Goal: Task Accomplishment & Management: Manage account settings

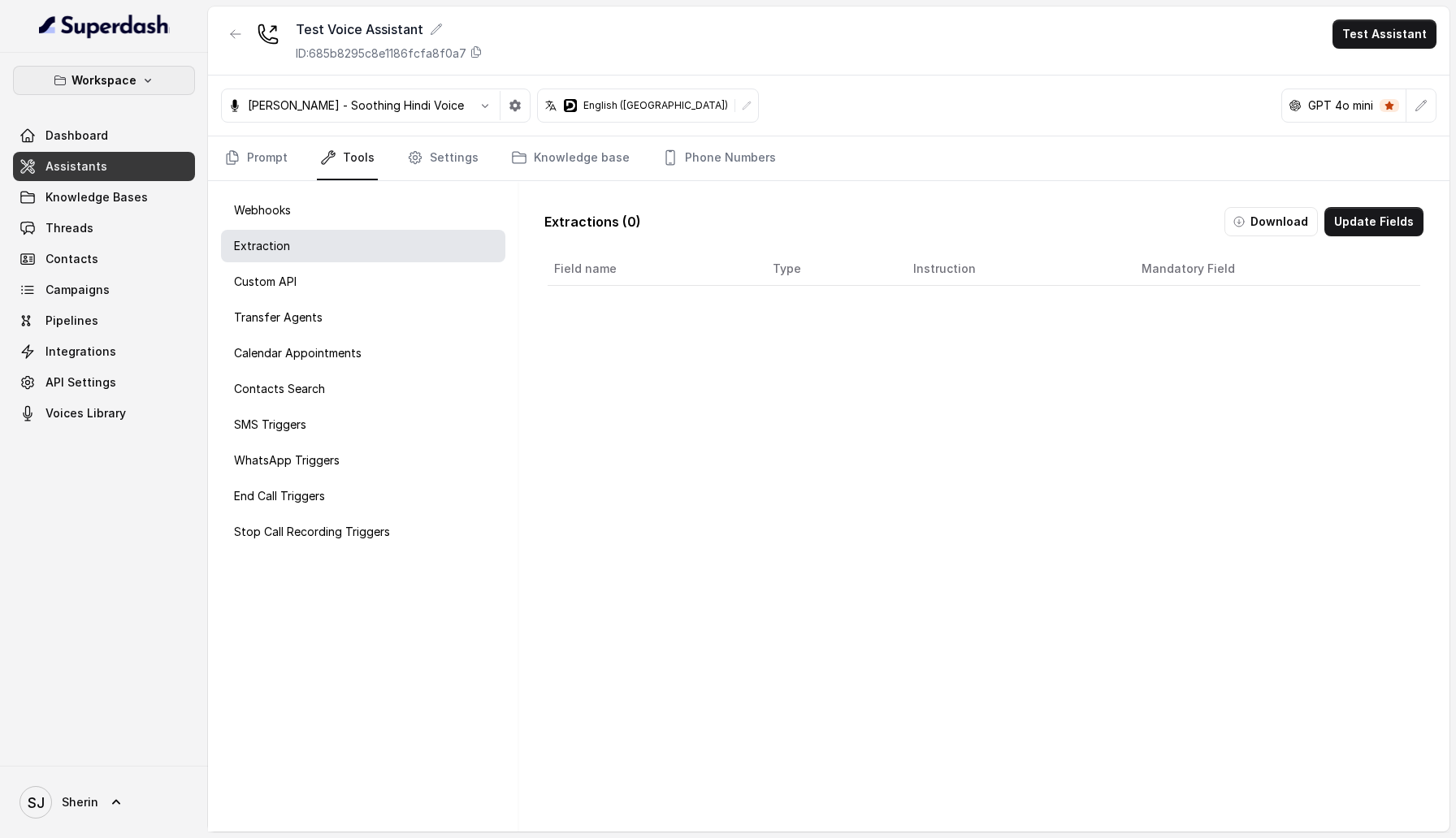
click at [110, 81] on p "Workspace" at bounding box center [103, 80] width 65 height 20
click at [748, 541] on div "Workspace Dashboard Assistants Knowledge Bases Threads Contacts Campaigns Pipel…" at bounding box center [728, 419] width 1456 height 838
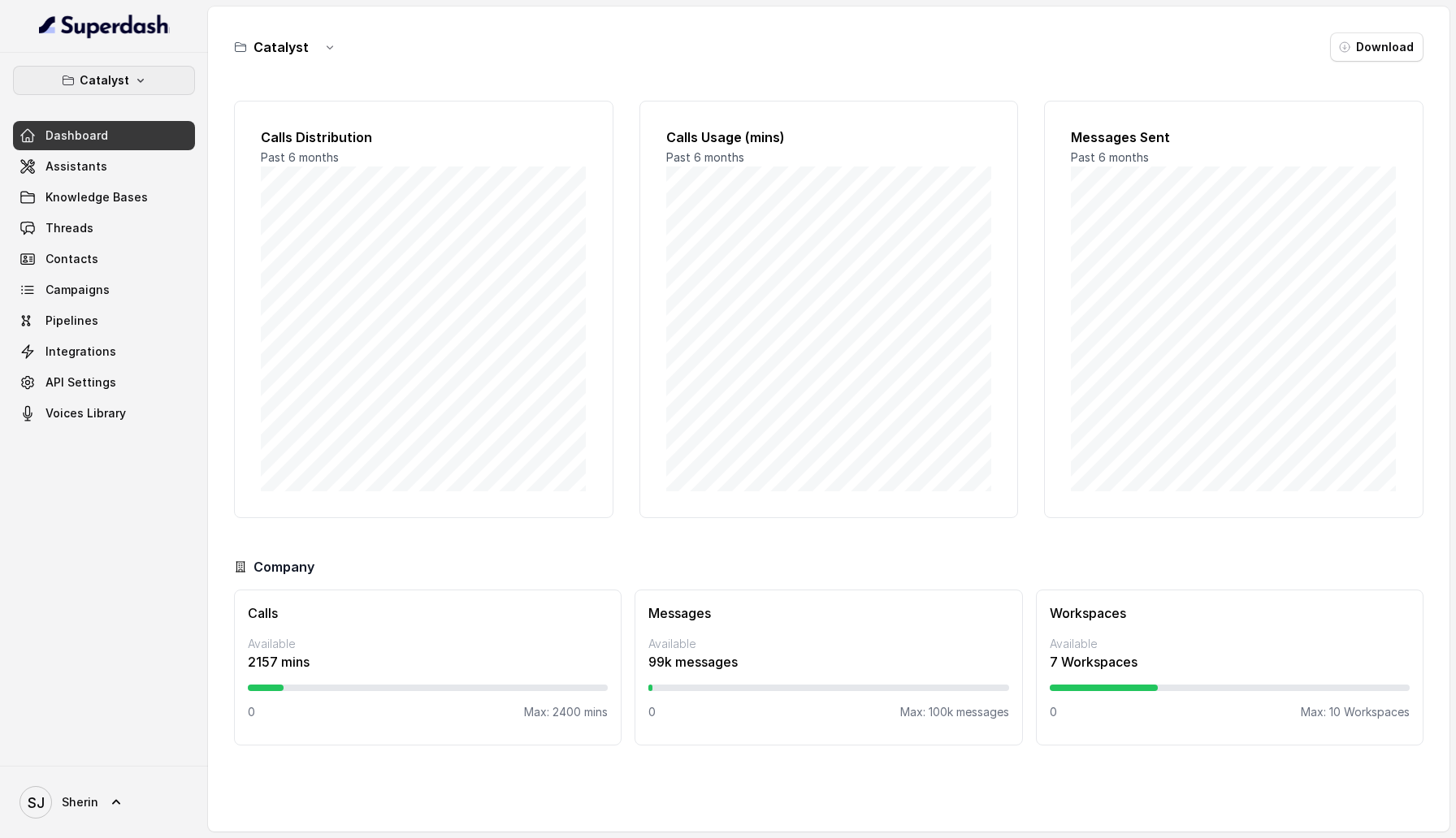
click at [144, 72] on button "Catalyst" at bounding box center [104, 80] width 182 height 29
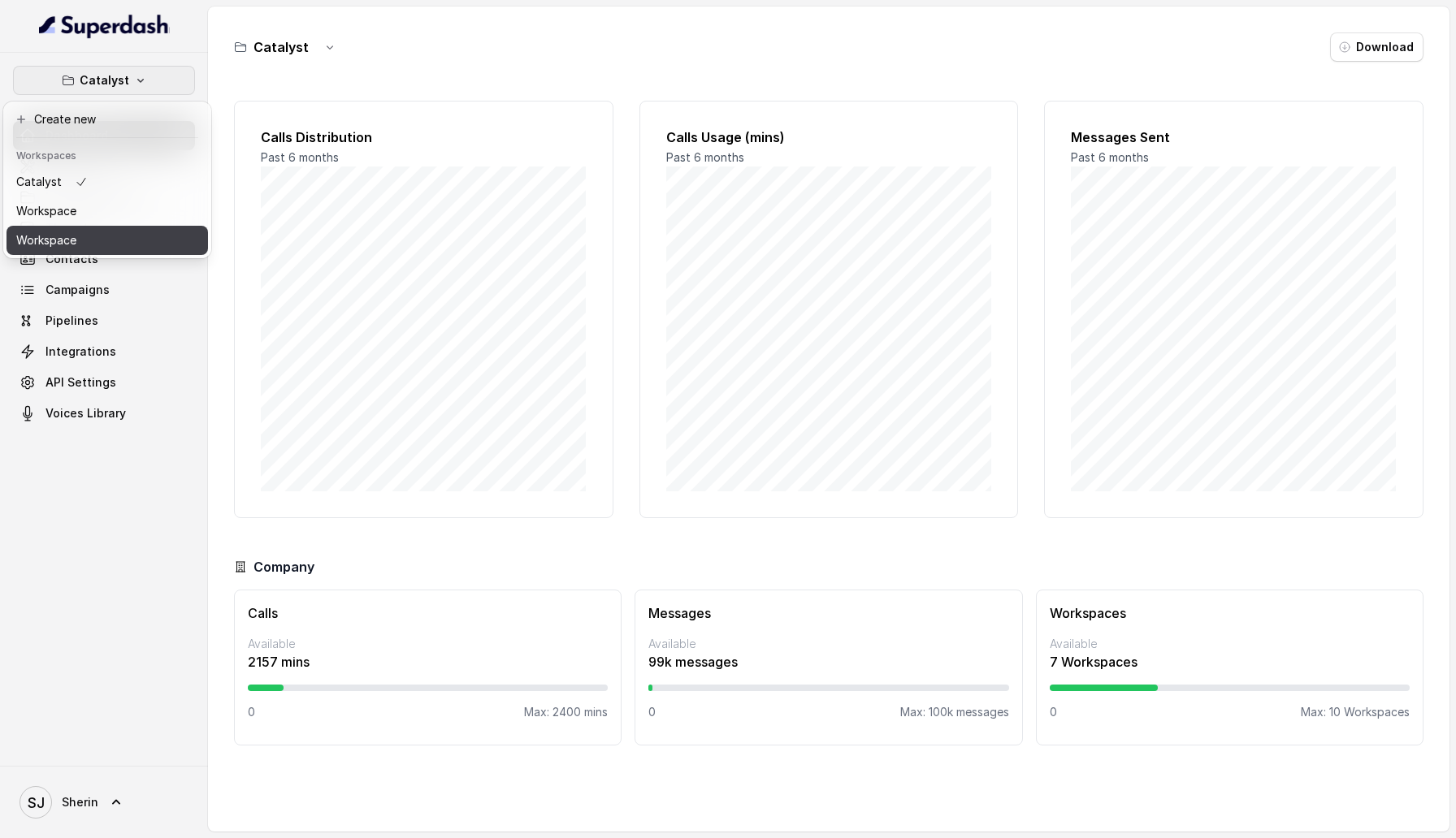
click at [123, 245] on button "Workspace" at bounding box center [107, 241] width 201 height 29
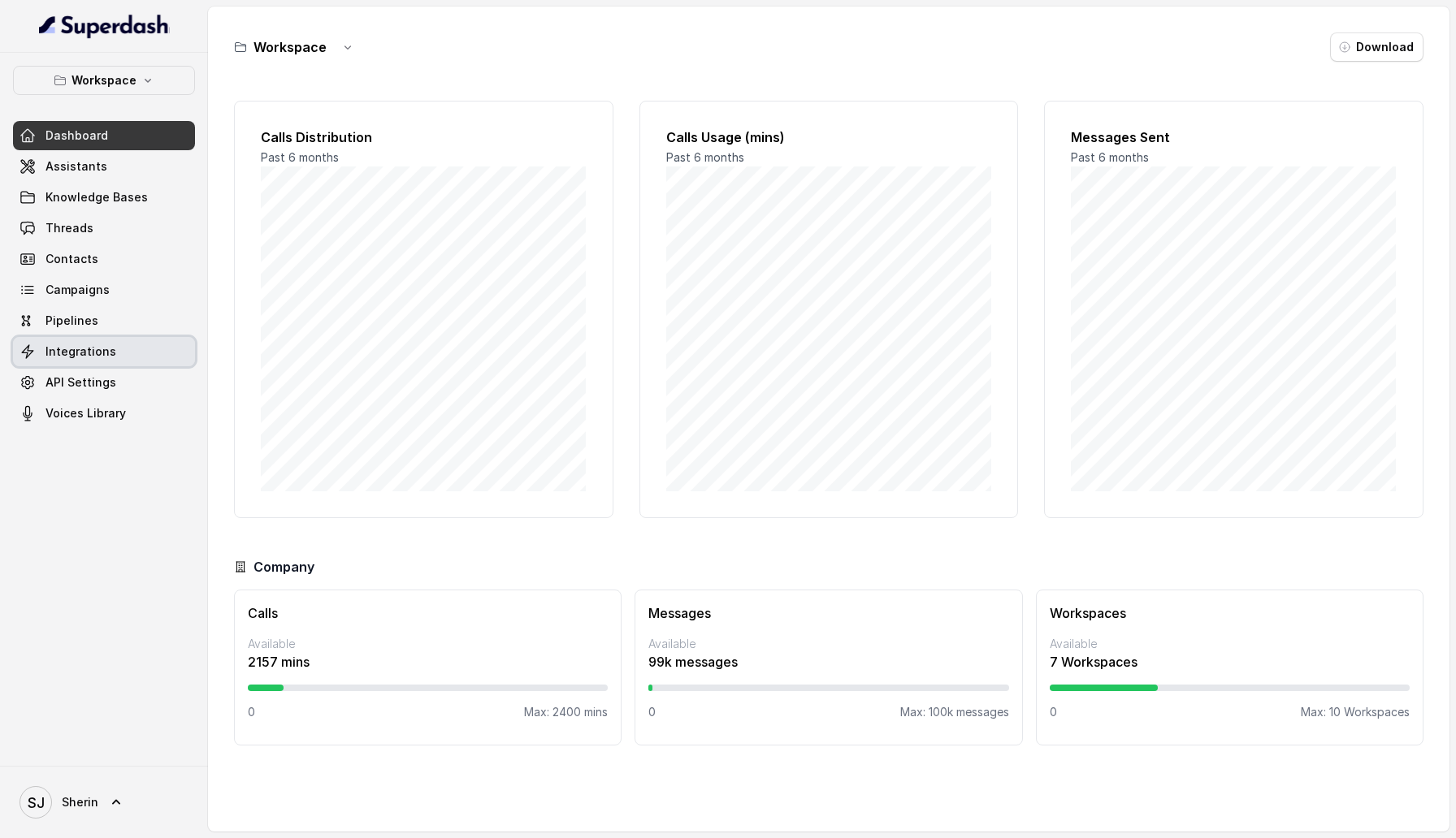
click at [87, 354] on span "Integrations" at bounding box center [81, 352] width 70 height 16
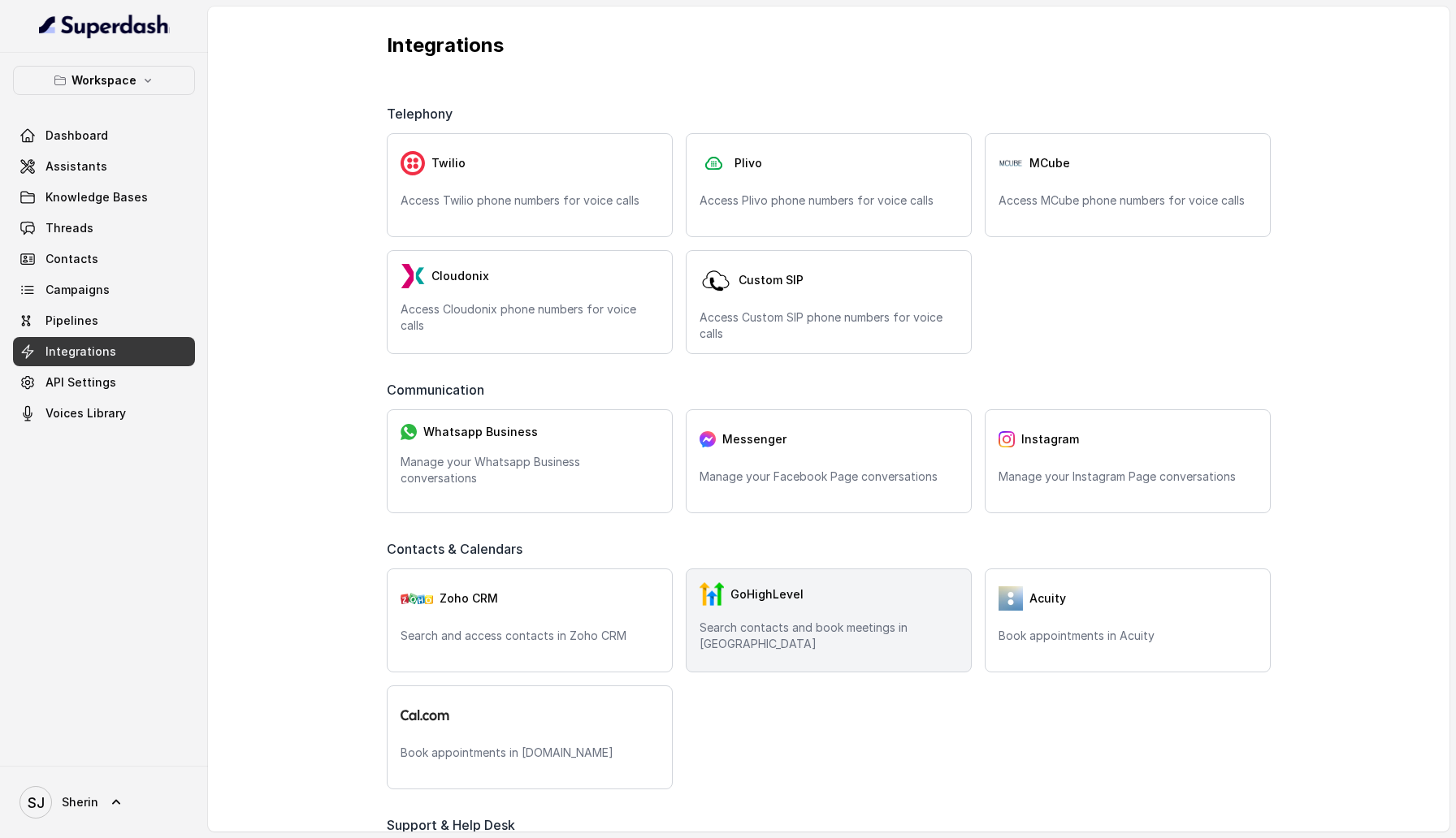
click at [845, 597] on div "GoHighLevel" at bounding box center [829, 595] width 259 height 25
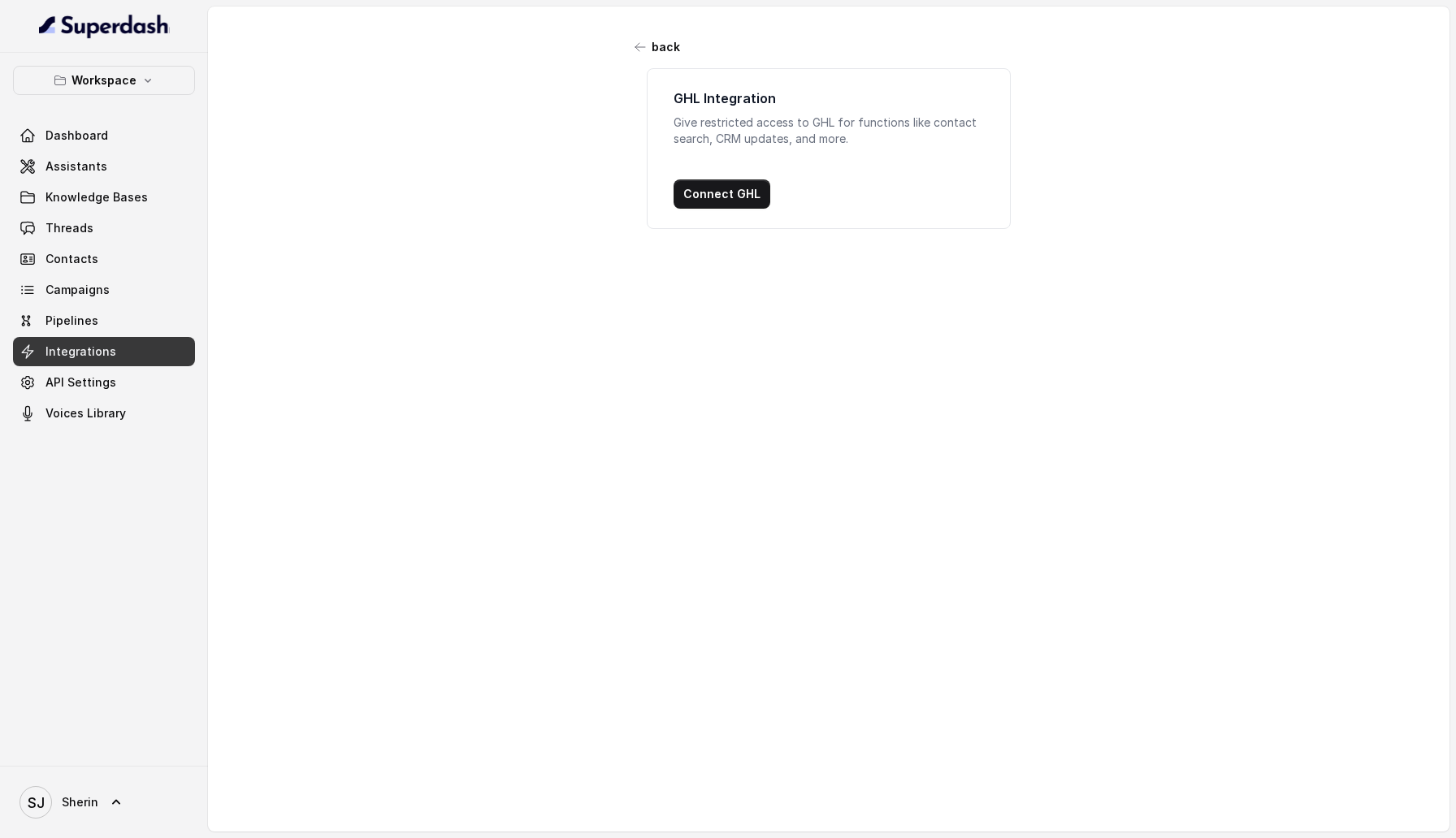
click at [97, 56] on div "Workspace Dashboard Assistants Knowledge Bases Threads Contacts Campaigns Pipel…" at bounding box center [104, 410] width 208 height 714
click at [97, 66] on button "Workspace" at bounding box center [104, 80] width 182 height 29
click at [111, 204] on button "Workspace" at bounding box center [107, 211] width 201 height 29
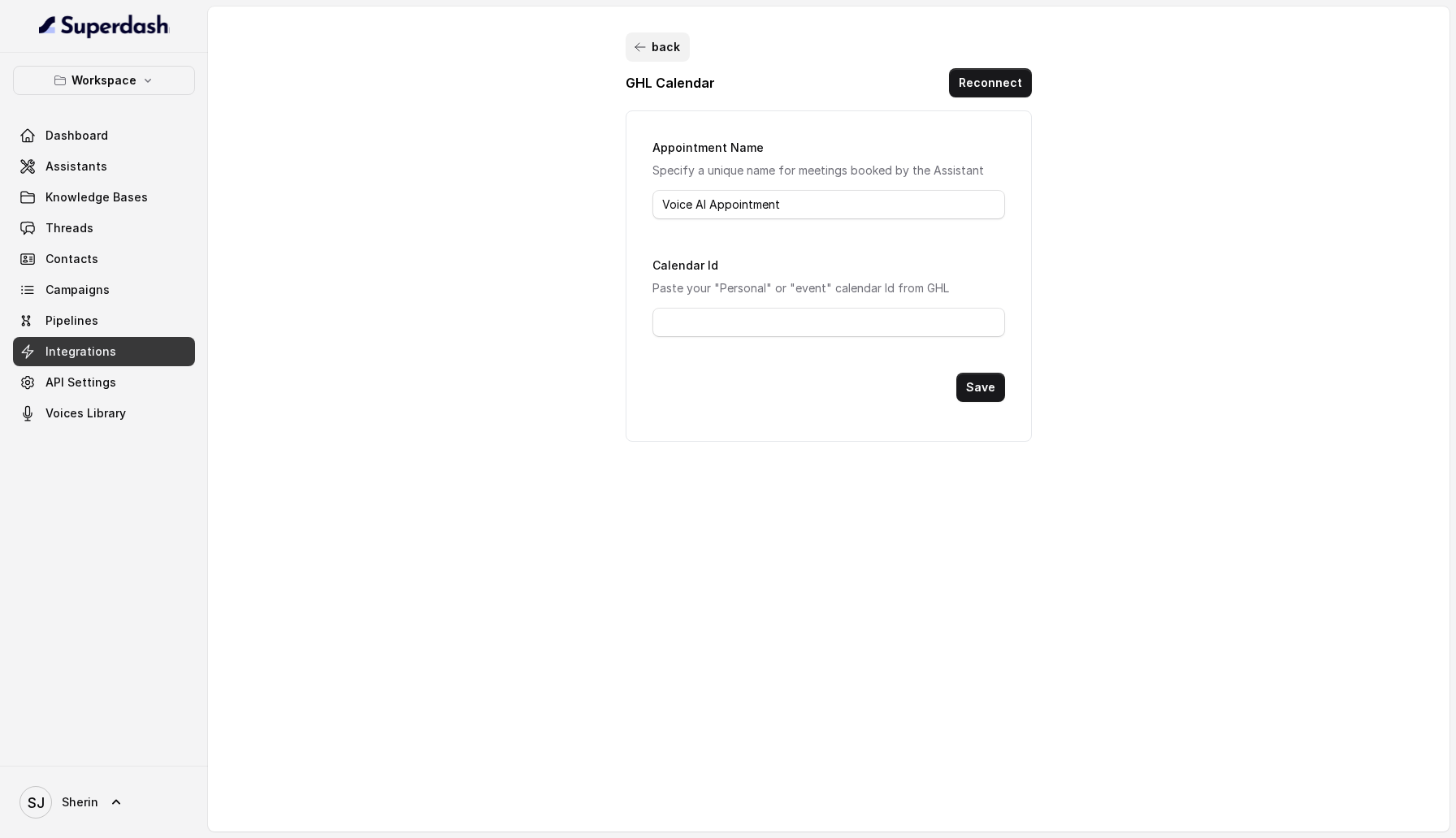
click at [675, 48] on button "back" at bounding box center [657, 47] width 64 height 29
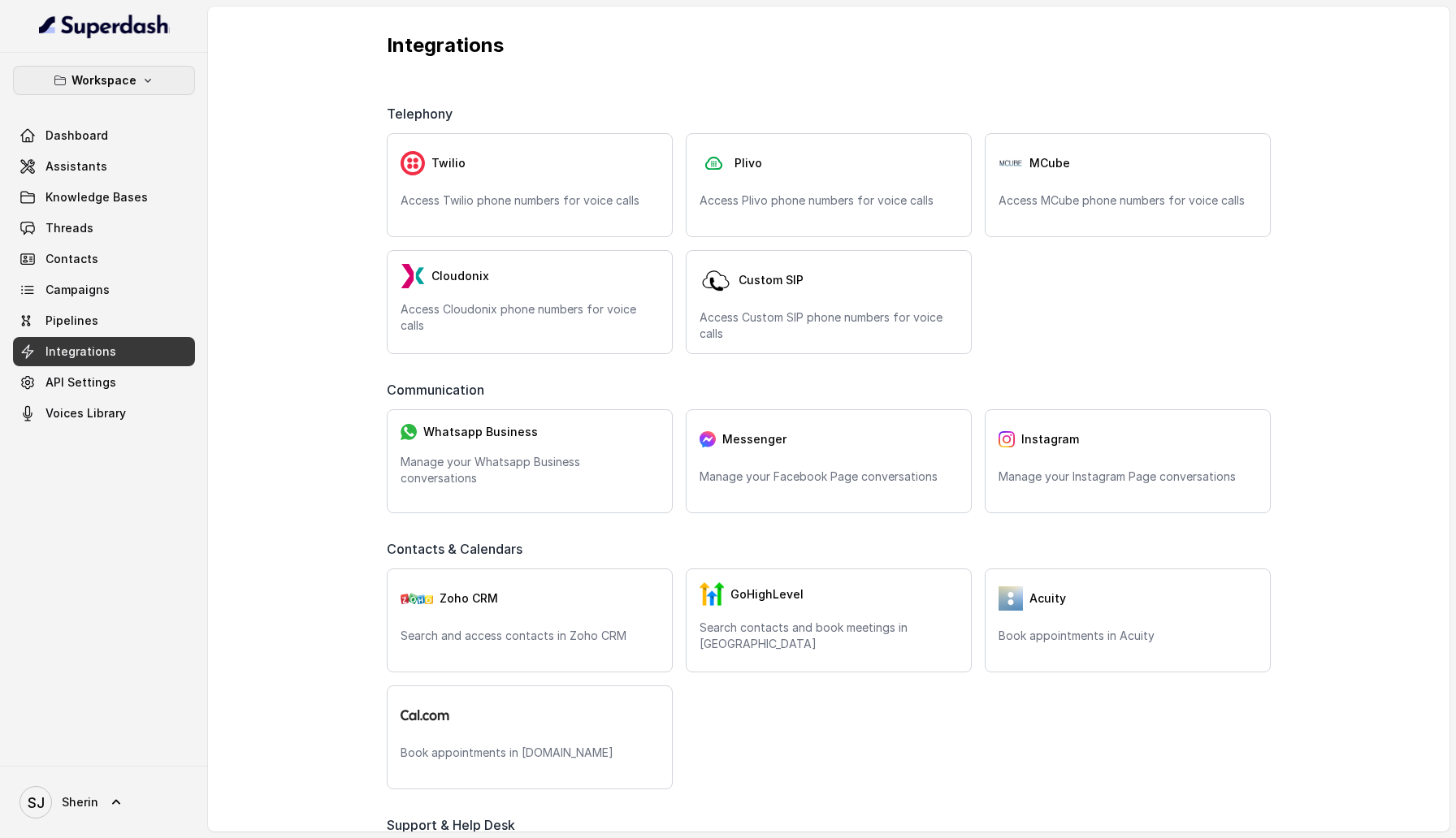
click at [151, 72] on button "Workspace" at bounding box center [104, 80] width 182 height 29
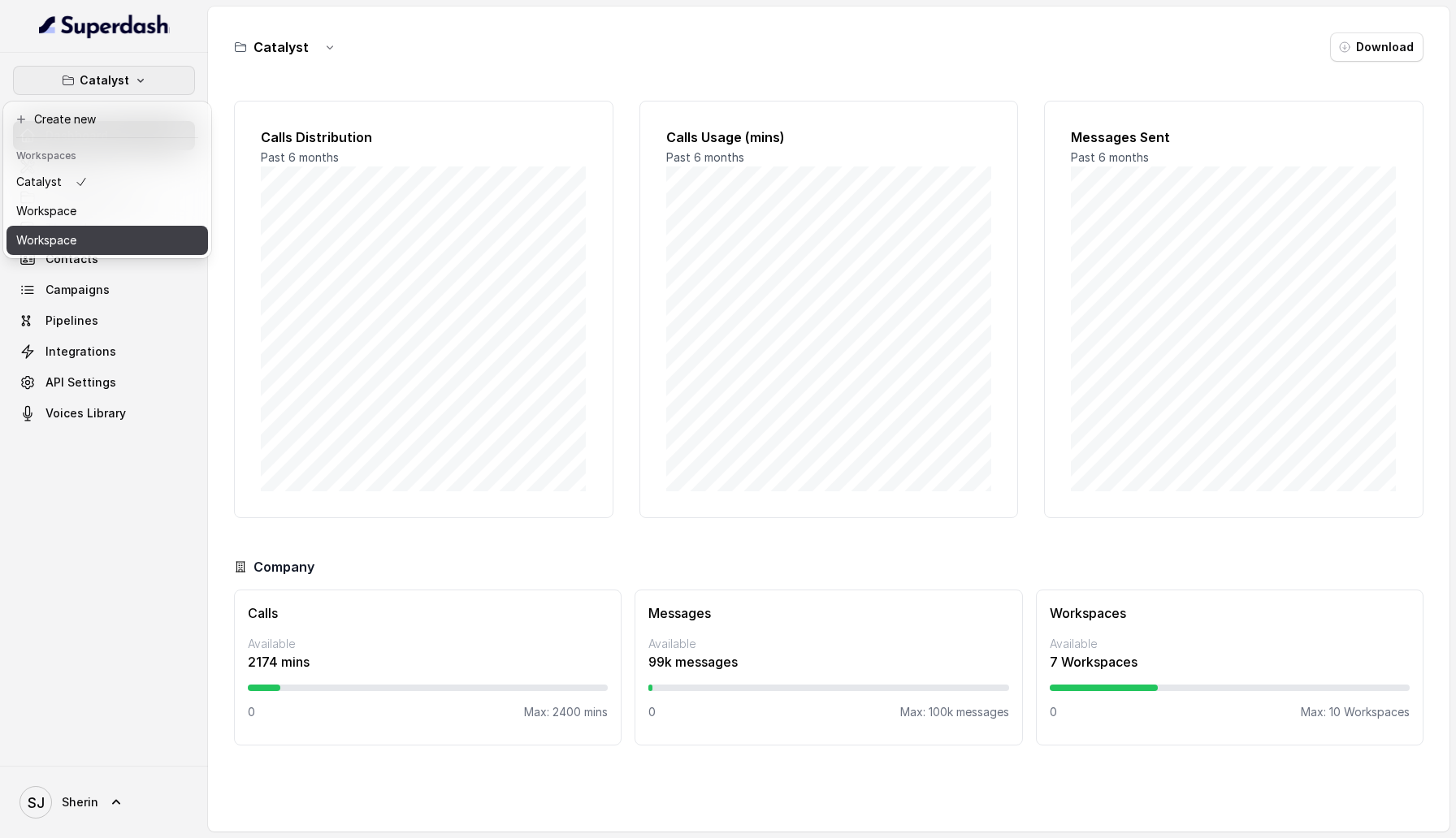
click at [113, 246] on button "Workspace" at bounding box center [107, 241] width 201 height 29
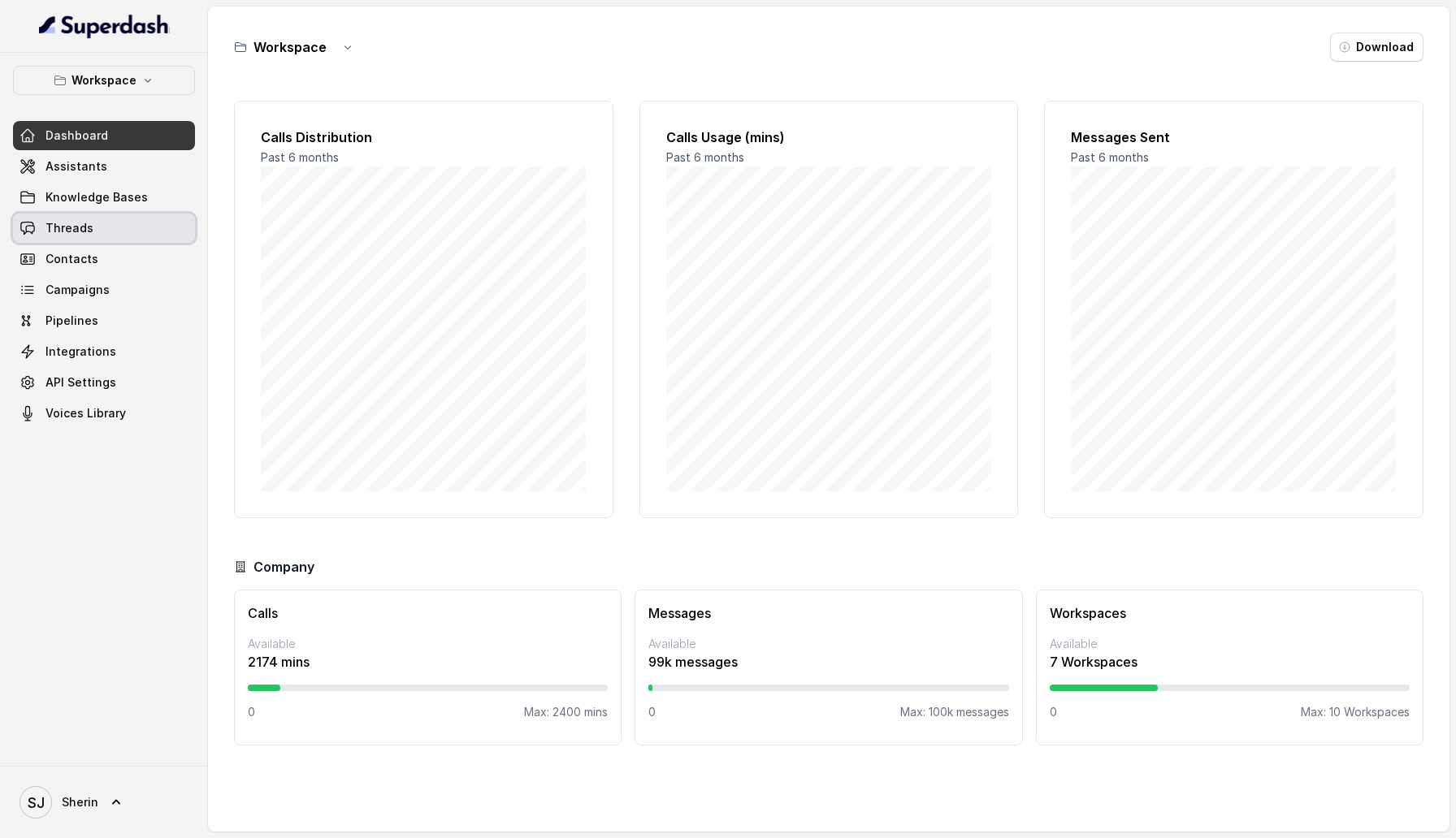
click at [112, 218] on link "Threads" at bounding box center [104, 228] width 182 height 29
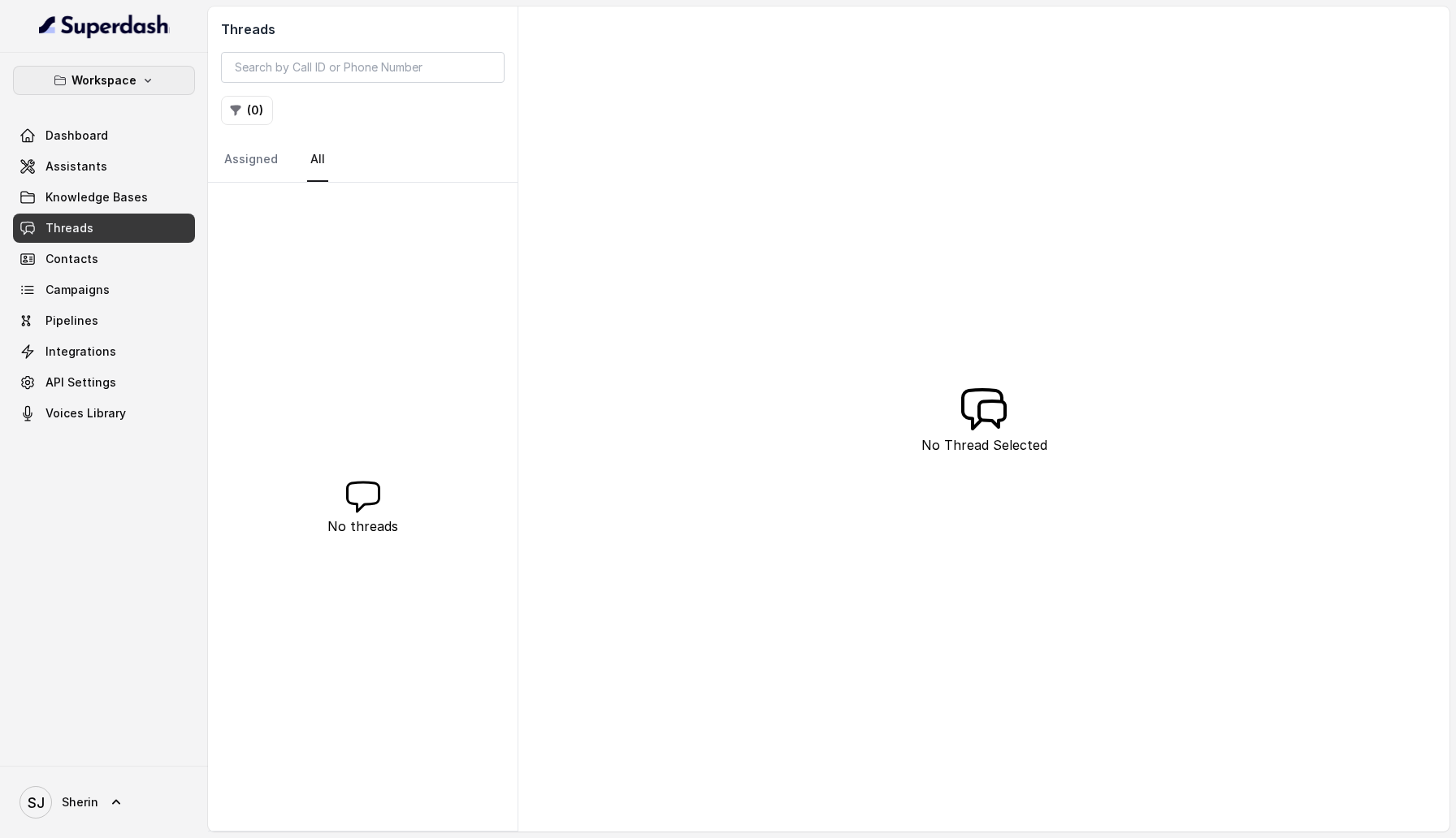
click at [113, 80] on p "Workspace" at bounding box center [103, 80] width 65 height 20
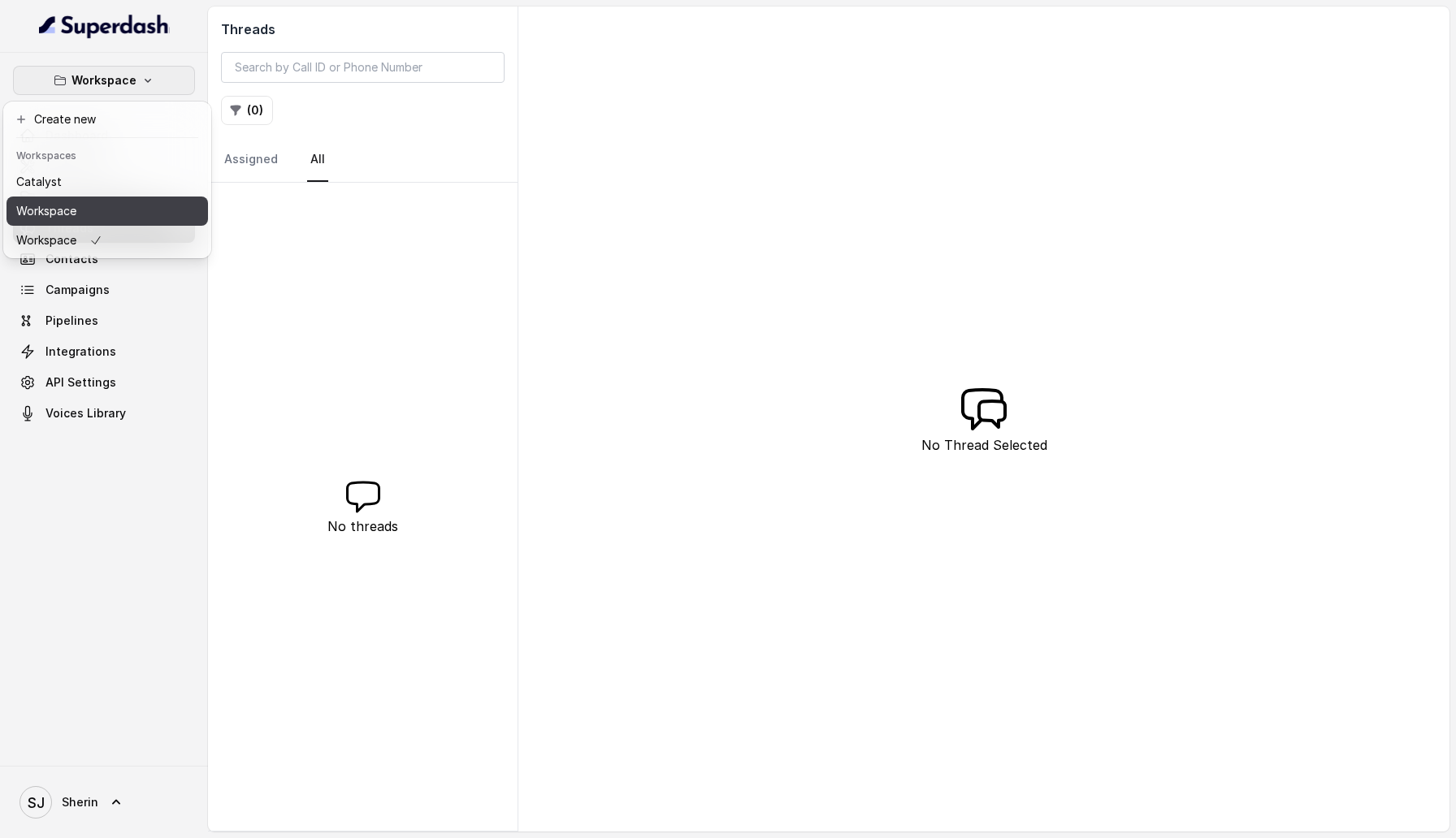
click at [113, 219] on button "Workspace" at bounding box center [107, 211] width 201 height 29
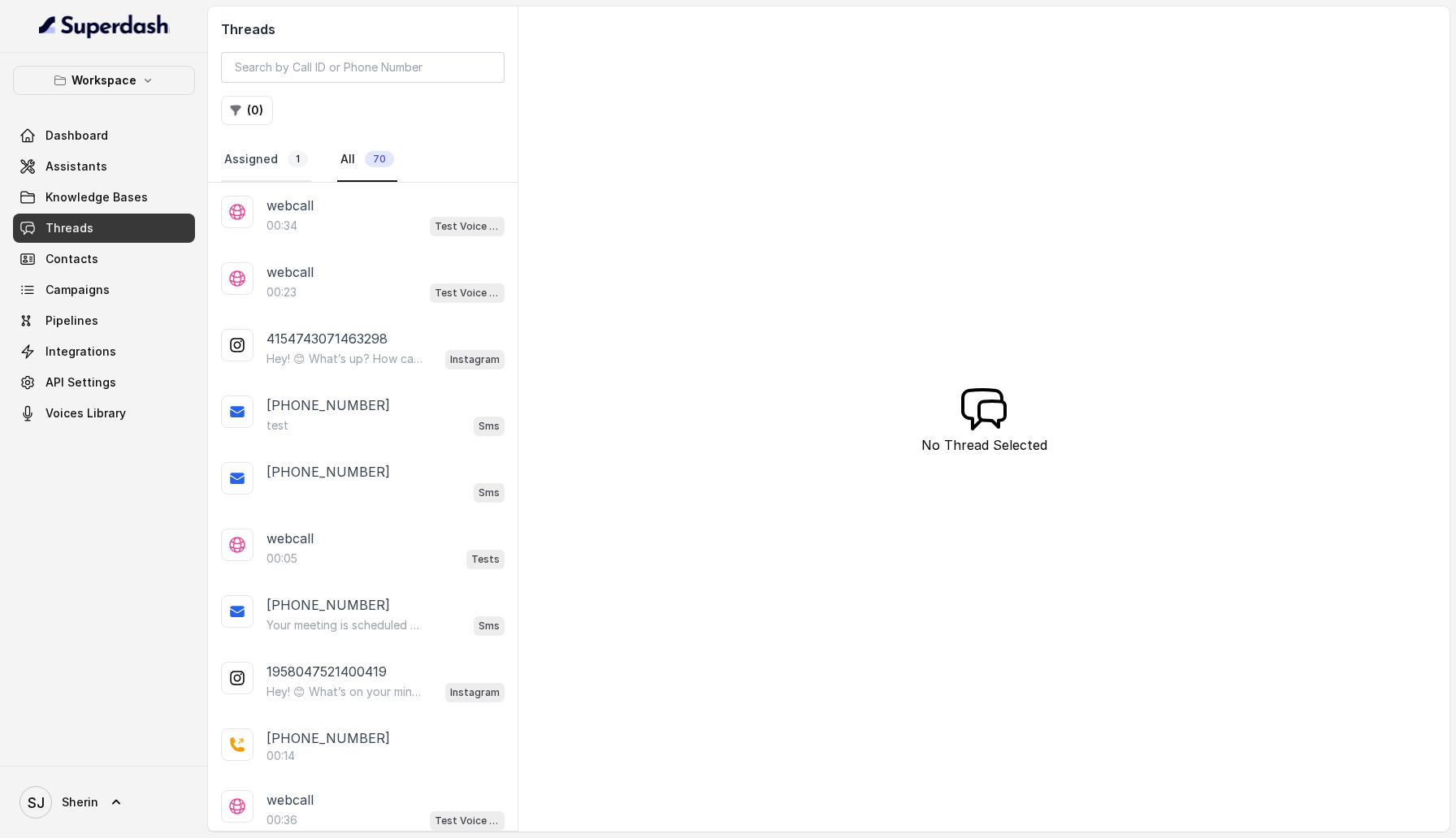
click at [277, 163] on link "Assigned 1" at bounding box center [266, 160] width 90 height 44
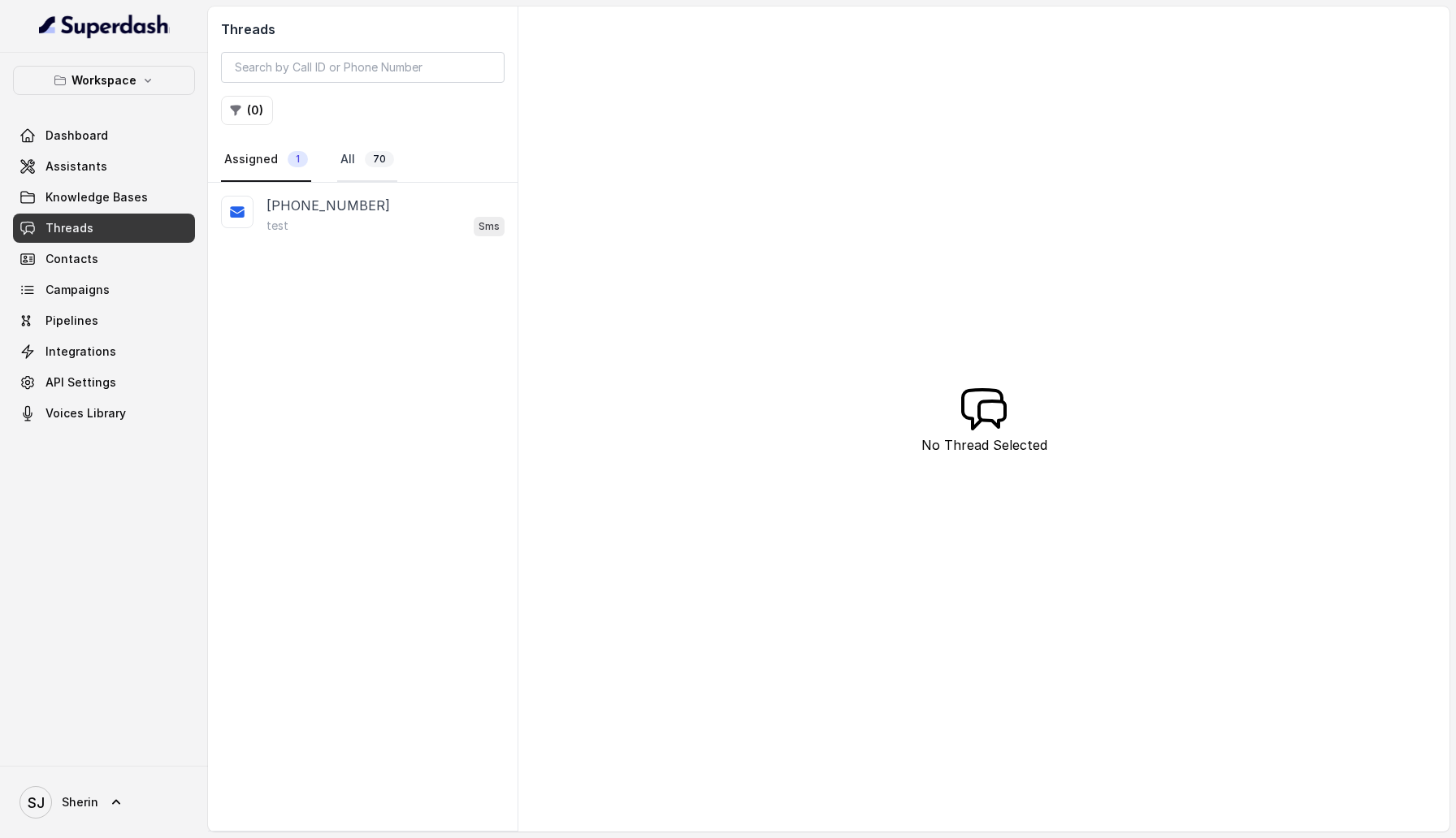
click at [367, 163] on span "70" at bounding box center [380, 160] width 29 height 16
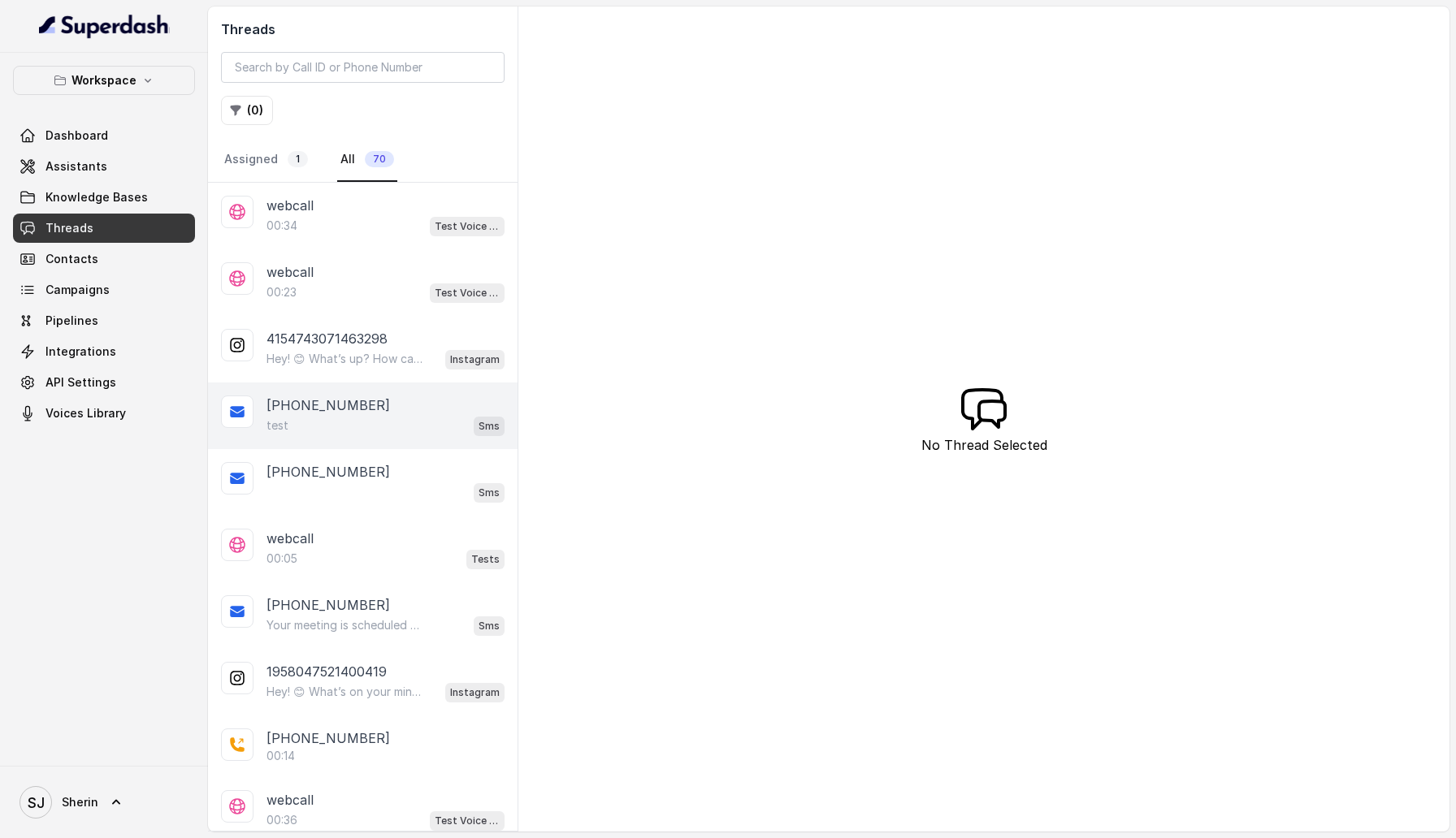
click at [358, 393] on div "+919884769554 test Sms" at bounding box center [363, 416] width 309 height 66
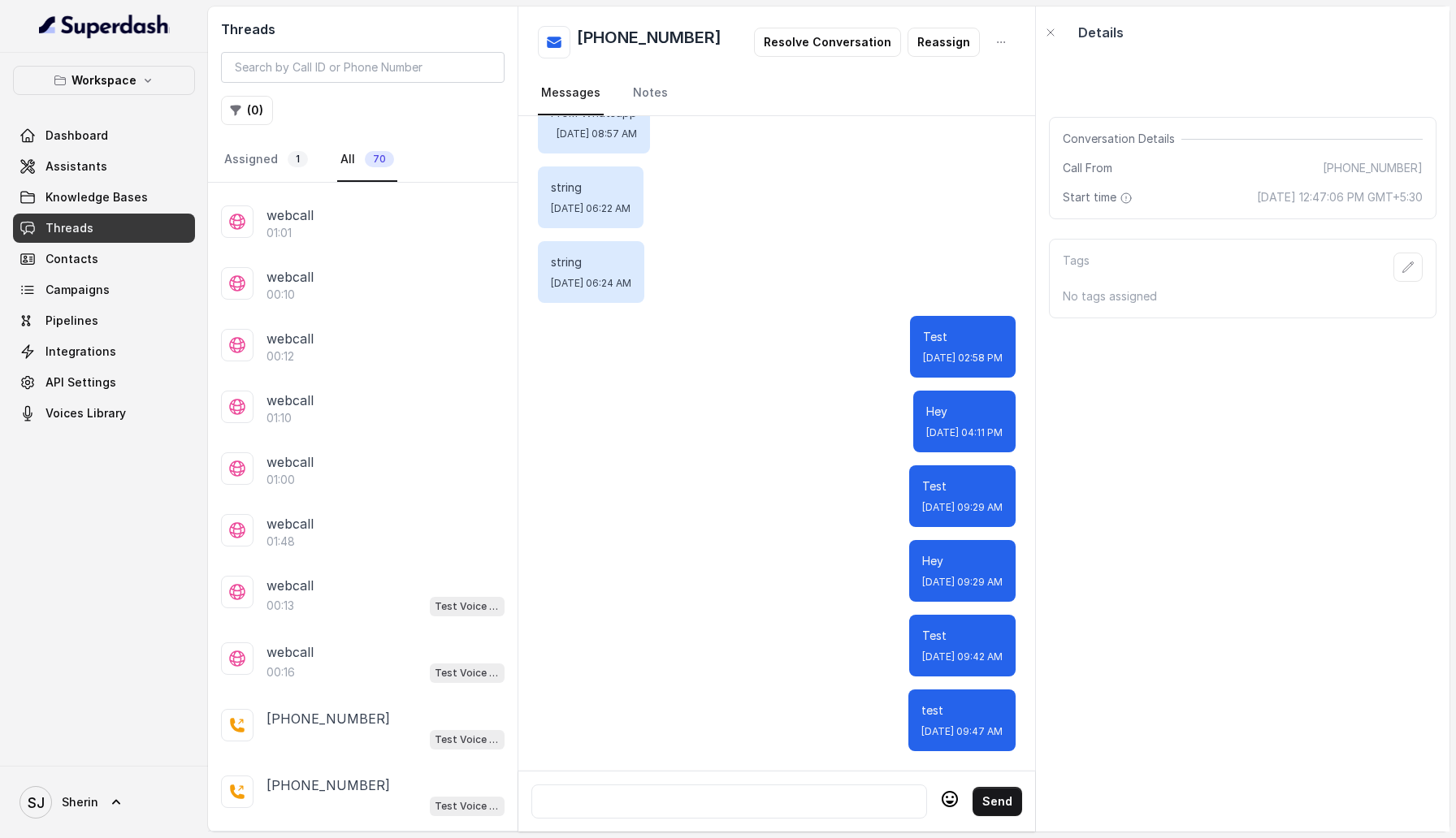
scroll to position [2645, 0]
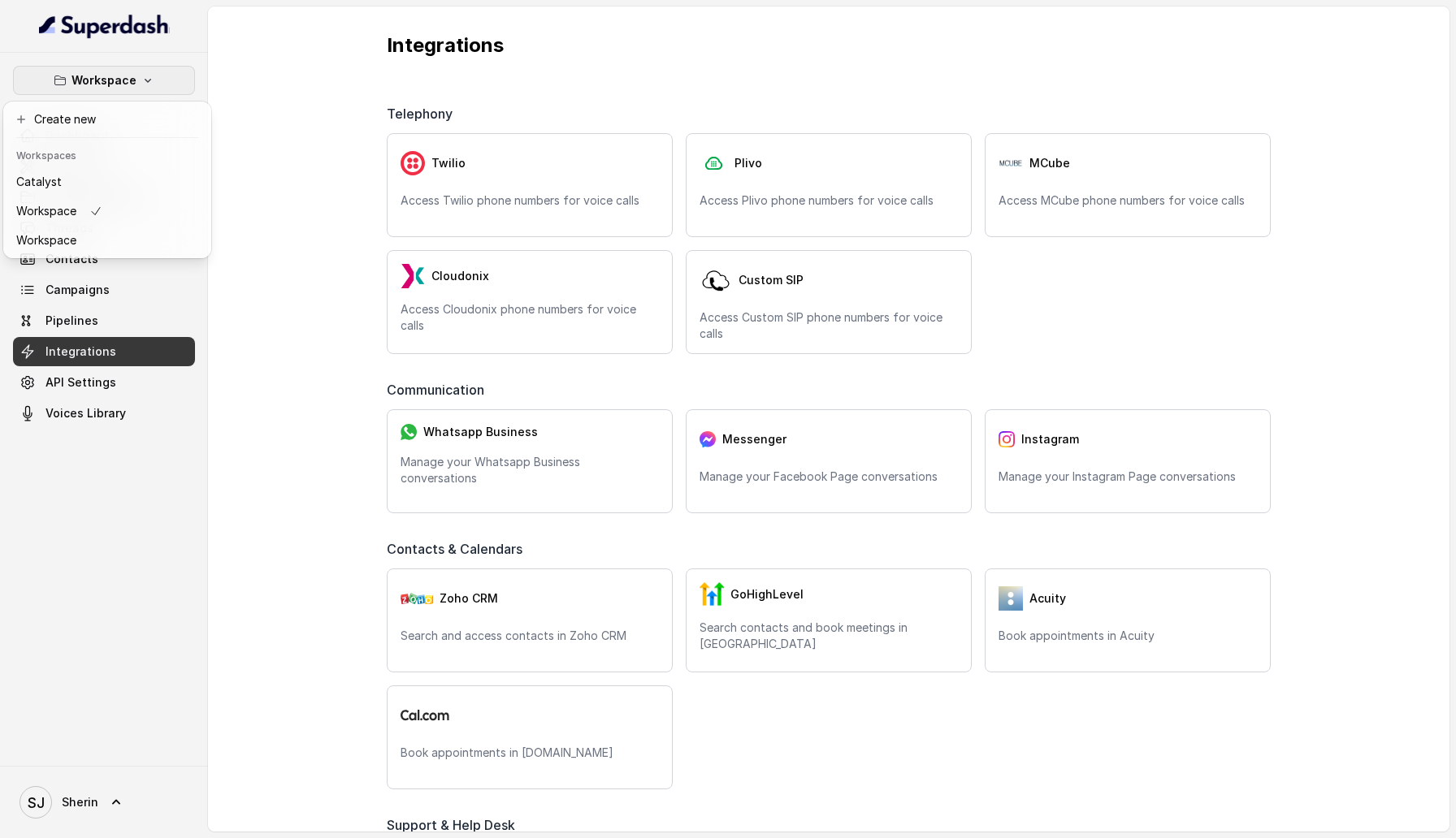
click at [426, 50] on div "Workspace Dashboard Assistants Knowledge Bases Threads Contacts Campaigns Pipel…" at bounding box center [728, 419] width 1456 height 838
